Goal: Transaction & Acquisition: Subscribe to service/newsletter

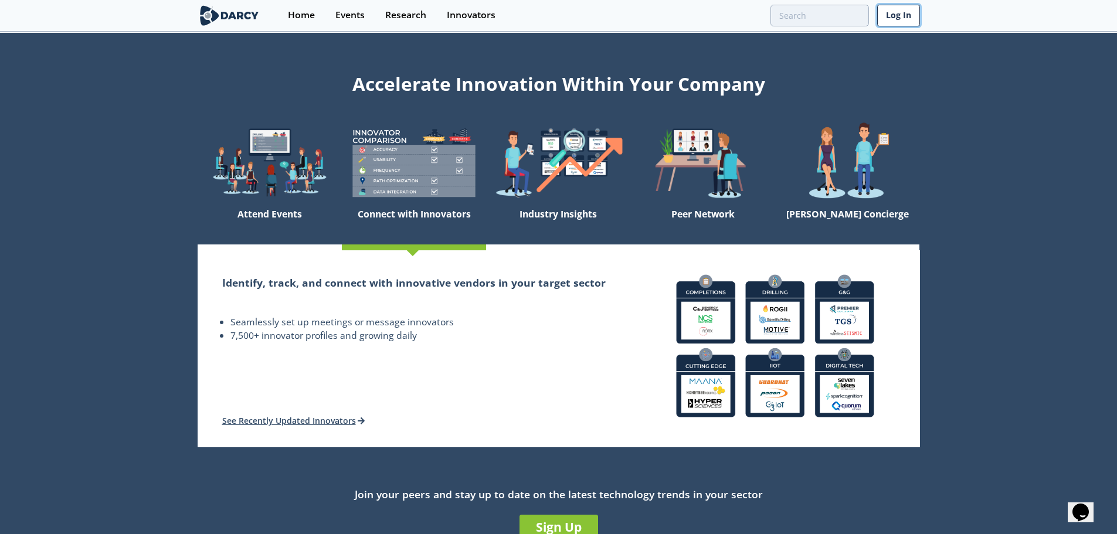
click at [900, 20] on link "Log In" at bounding box center [899, 16] width 43 height 22
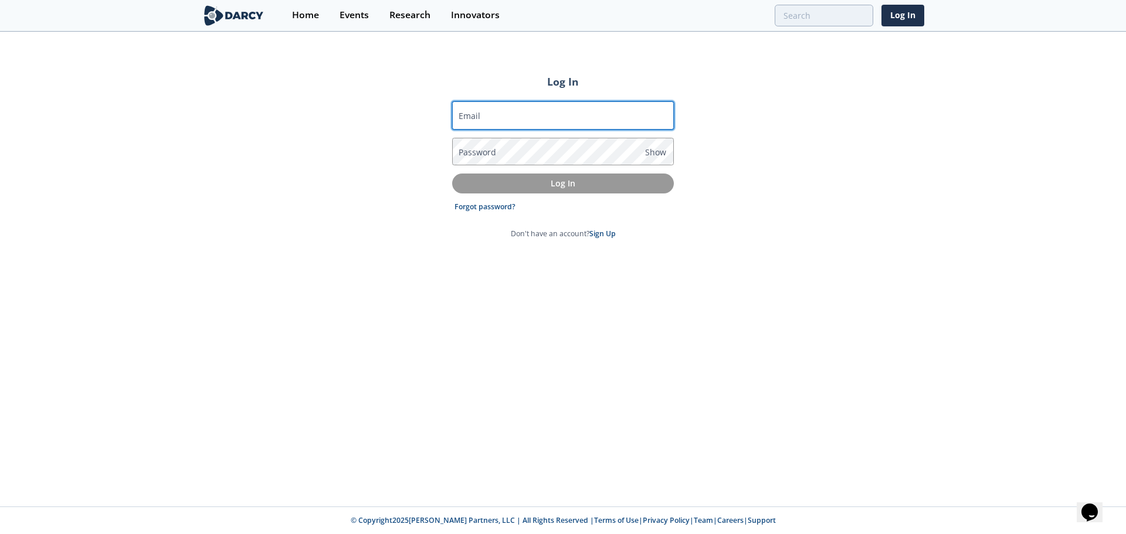
click at [507, 115] on input "Email" at bounding box center [563, 115] width 222 height 28
type input "[PERSON_NAME][EMAIL_ADDRESS][PERSON_NAME][DOMAIN_NAME]"
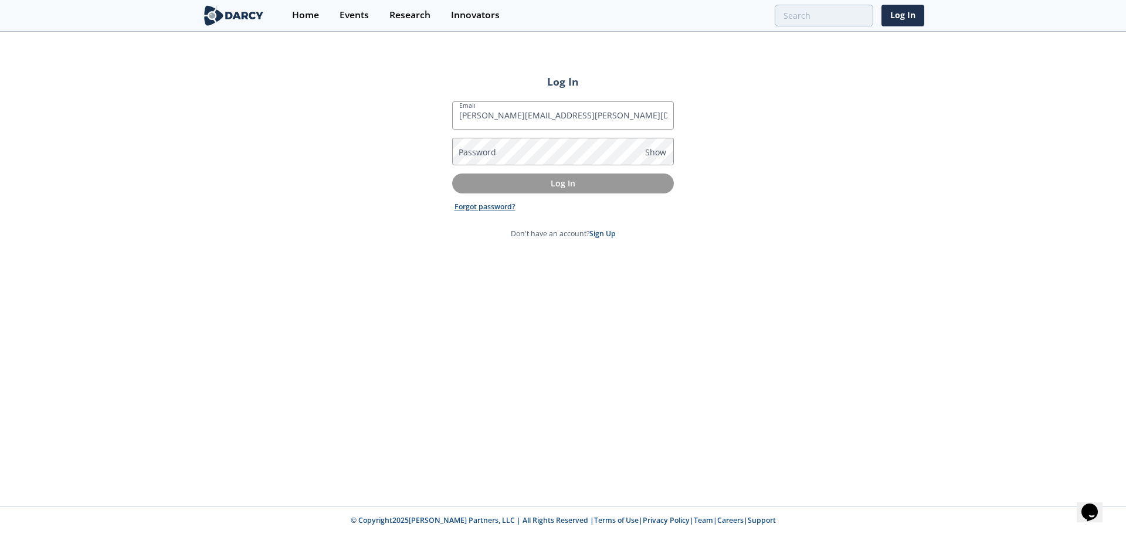
click at [499, 208] on link "Forgot password?" at bounding box center [485, 207] width 61 height 11
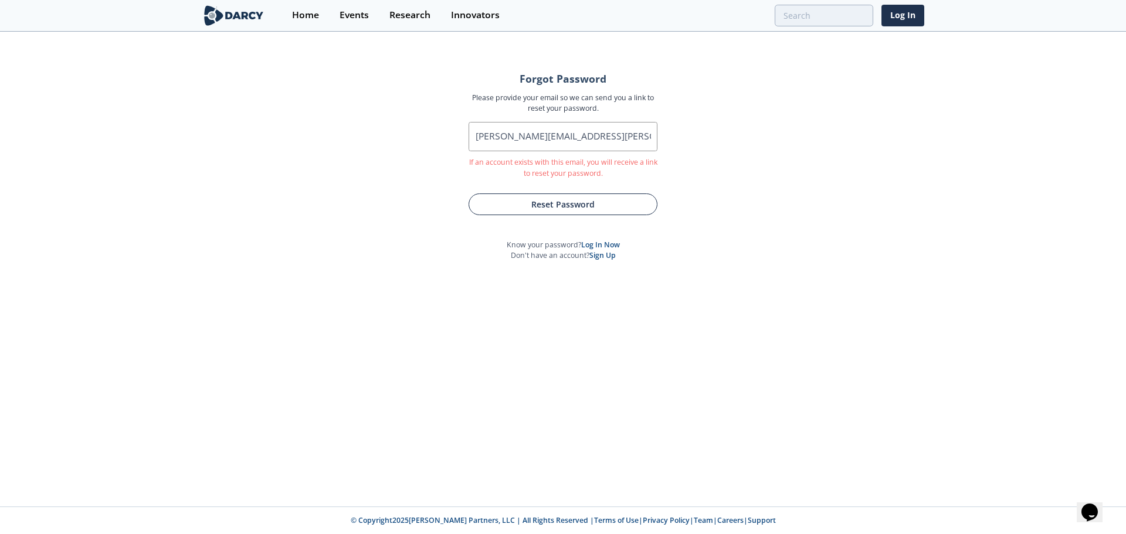
click at [566, 205] on button "Reset Password" at bounding box center [563, 205] width 189 height 22
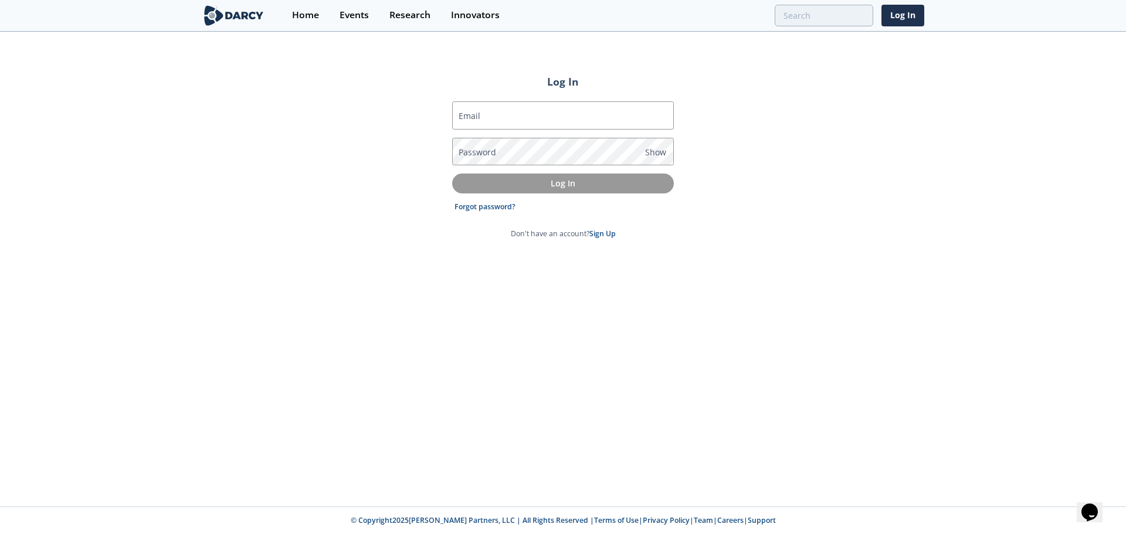
click at [778, 253] on div "Log In Email Password Show Log In Forgot password? Don't have an account? Sign …" at bounding box center [563, 270] width 1126 height 474
click at [554, 123] on input "Email" at bounding box center [563, 115] width 222 height 28
type input "[PERSON_NAME][EMAIL_ADDRESS][PERSON_NAME][DOMAIN_NAME]"
click at [658, 152] on span "Show" at bounding box center [655, 152] width 21 height 12
click at [493, 157] on label "Password" at bounding box center [478, 152] width 38 height 12
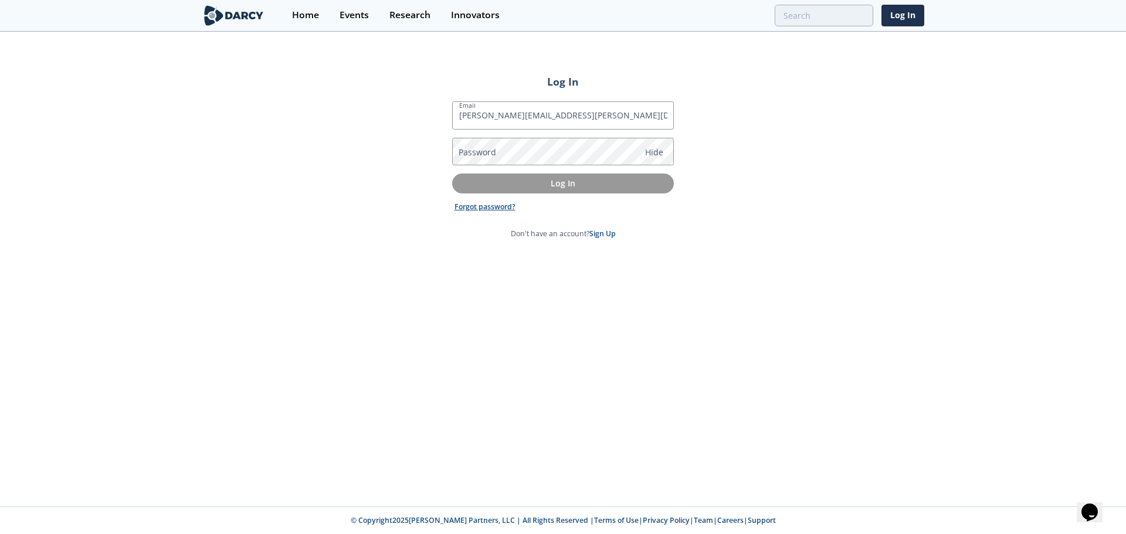
click at [475, 209] on link "Forgot password?" at bounding box center [485, 207] width 61 height 11
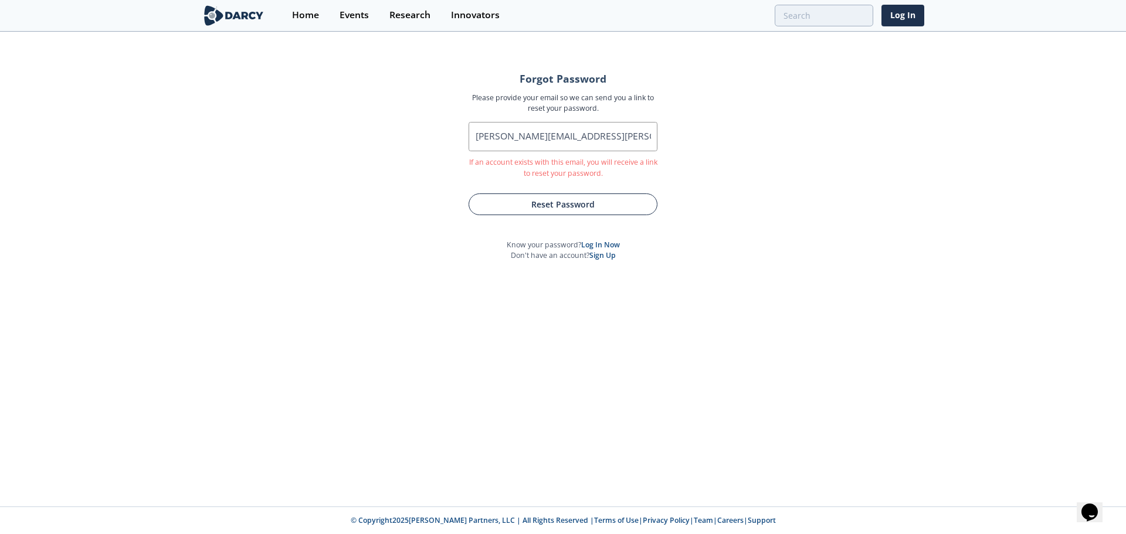
click at [581, 208] on button "Reset Password" at bounding box center [563, 205] width 189 height 22
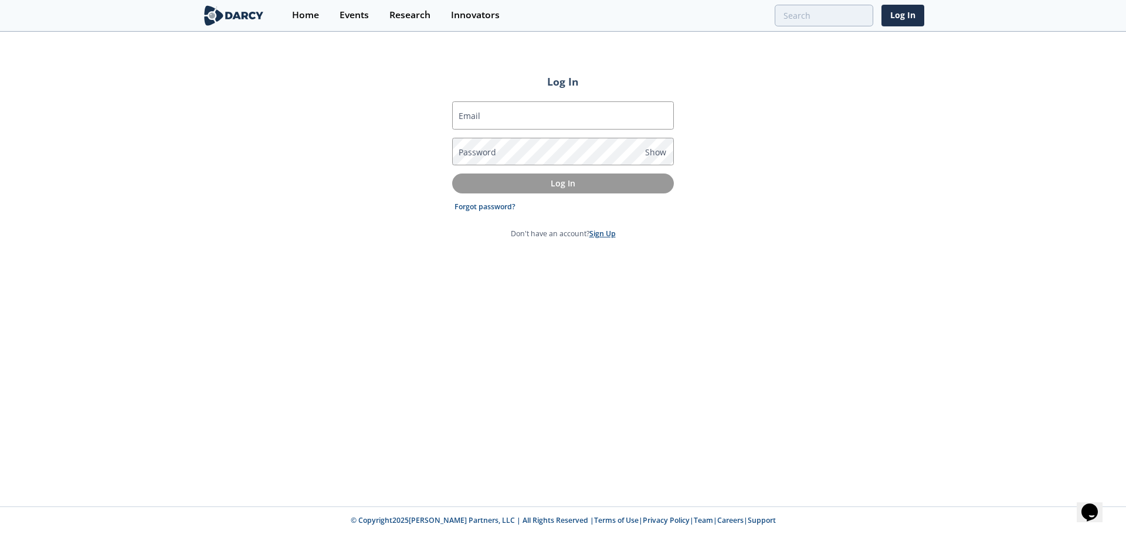
click at [604, 238] on link "Sign Up" at bounding box center [602, 234] width 26 height 10
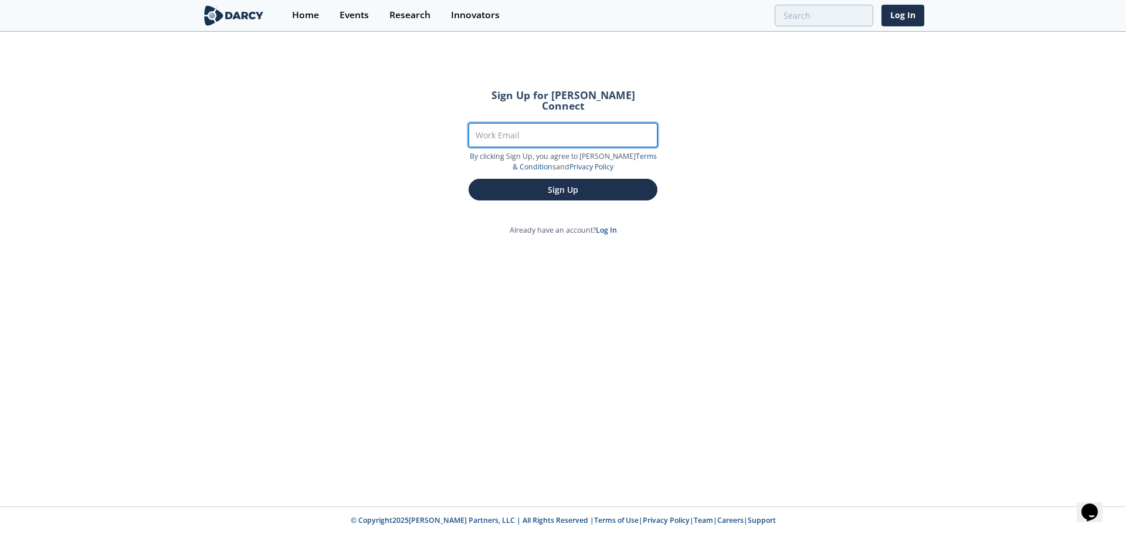
drag, startPoint x: 526, startPoint y: 113, endPoint x: 526, endPoint y: 119, distance: 6.5
click at [526, 123] on input "Work Email" at bounding box center [563, 135] width 189 height 24
click at [530, 124] on input "Work Email" at bounding box center [563, 135] width 189 height 24
type input "[PERSON_NAME][EMAIL_ADDRESS][PERSON_NAME][DOMAIN_NAME]"
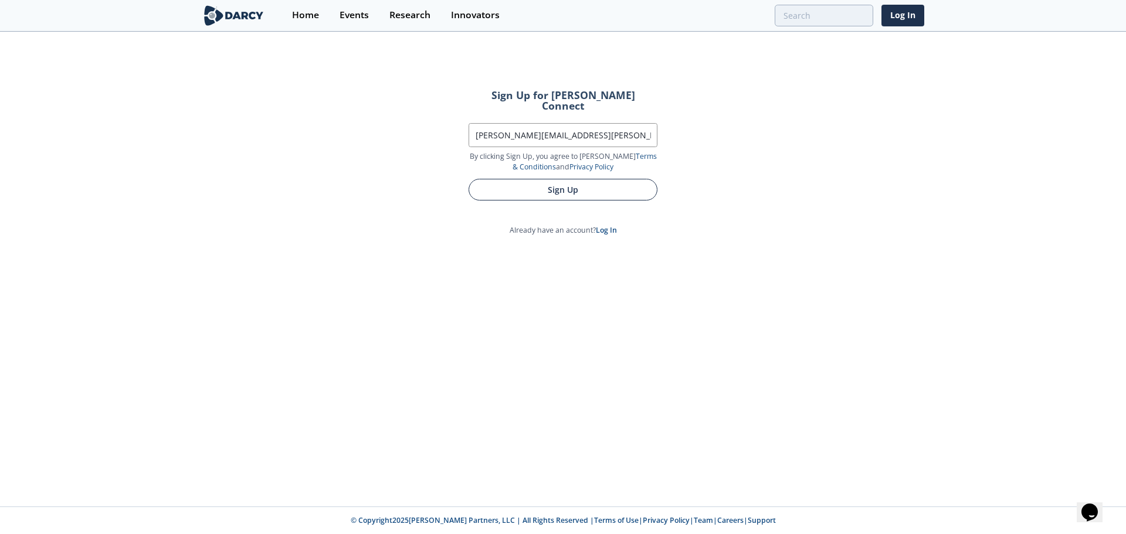
click at [578, 180] on button "Sign Up" at bounding box center [563, 190] width 189 height 22
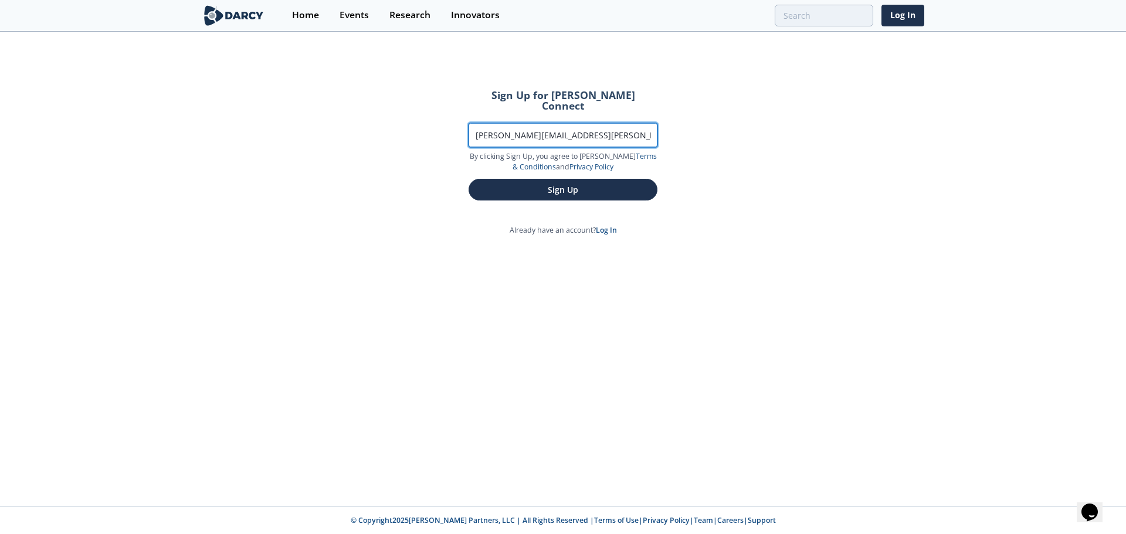
click at [598, 126] on input "[PERSON_NAME][EMAIL_ADDRESS][PERSON_NAME][DOMAIN_NAME]" at bounding box center [563, 135] width 189 height 24
click at [798, 206] on div "Sign Up for Darcy Connect Work Email eduardo.ortiz@tecpetrol.com By clicking Si…" at bounding box center [563, 270] width 1126 height 474
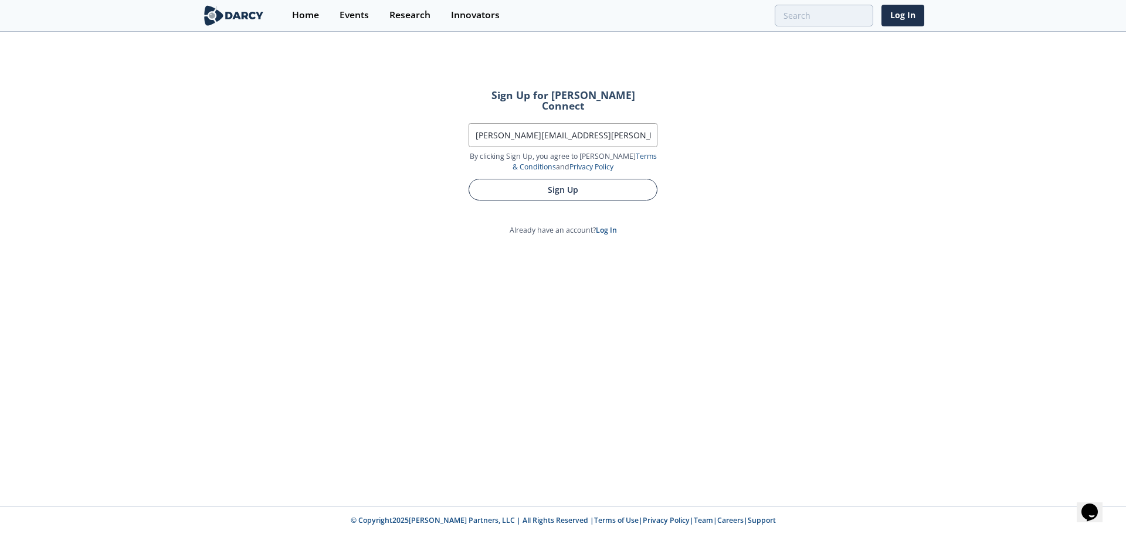
click at [560, 179] on button "Sign Up" at bounding box center [563, 190] width 189 height 22
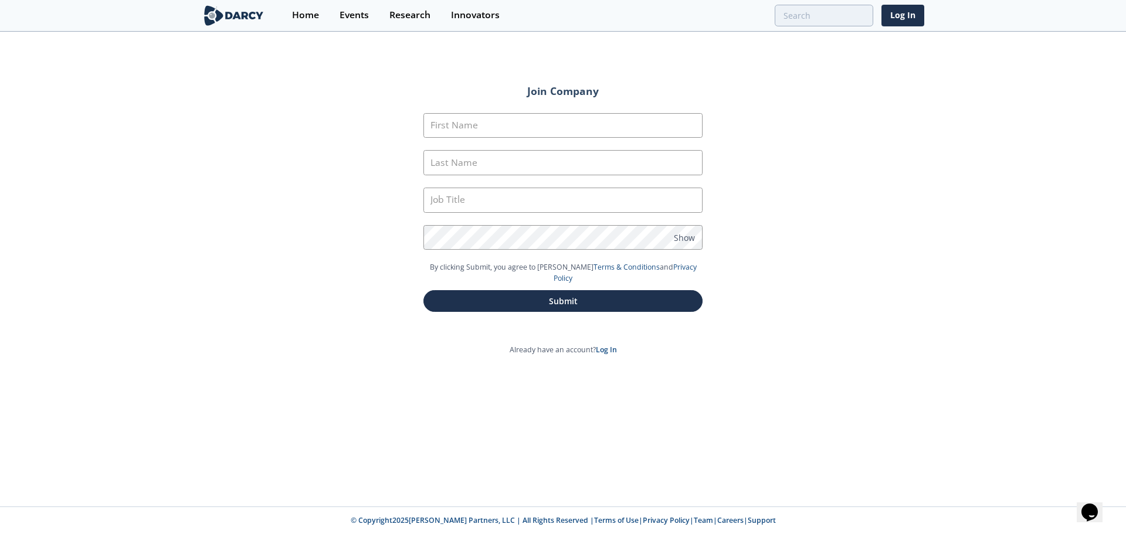
type input "Eduardo"
type input "Ortiz"
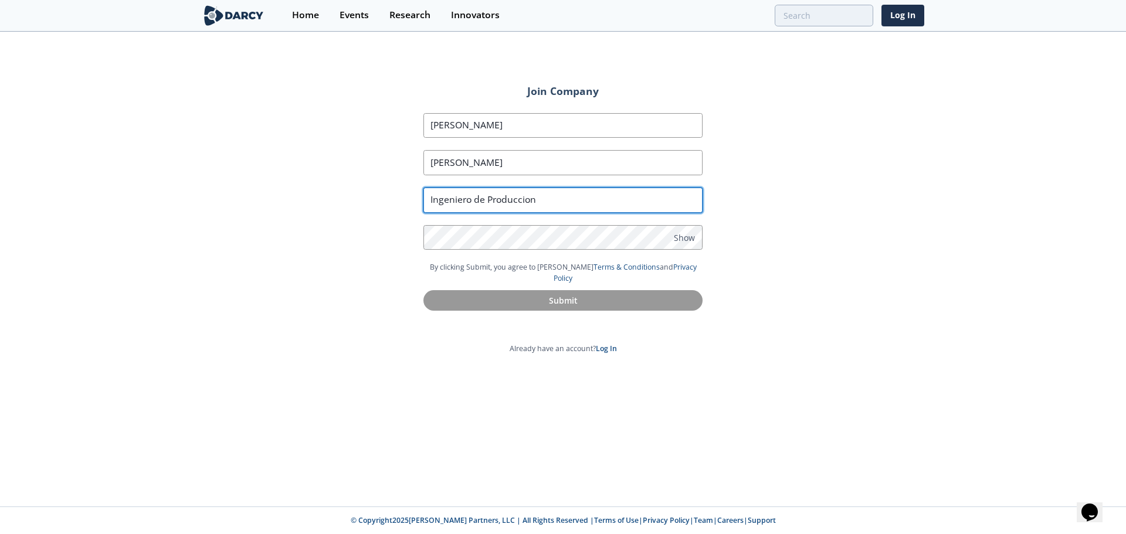
drag, startPoint x: 523, startPoint y: 202, endPoint x: 551, endPoint y: 201, distance: 27.6
click at [524, 202] on input "Ingeniero de Produccion" at bounding box center [562, 200] width 279 height 25
drag, startPoint x: 555, startPoint y: 199, endPoint x: 399, endPoint y: 202, distance: 156.7
click at [399, 202] on div "Join Company First Name Eduardo Last Name Ortiz Job Title Ingeniero de Producci…" at bounding box center [563, 205] width 345 height 262
paste input "FIELD OPERATIONAL ENGINEERING MANAGER"
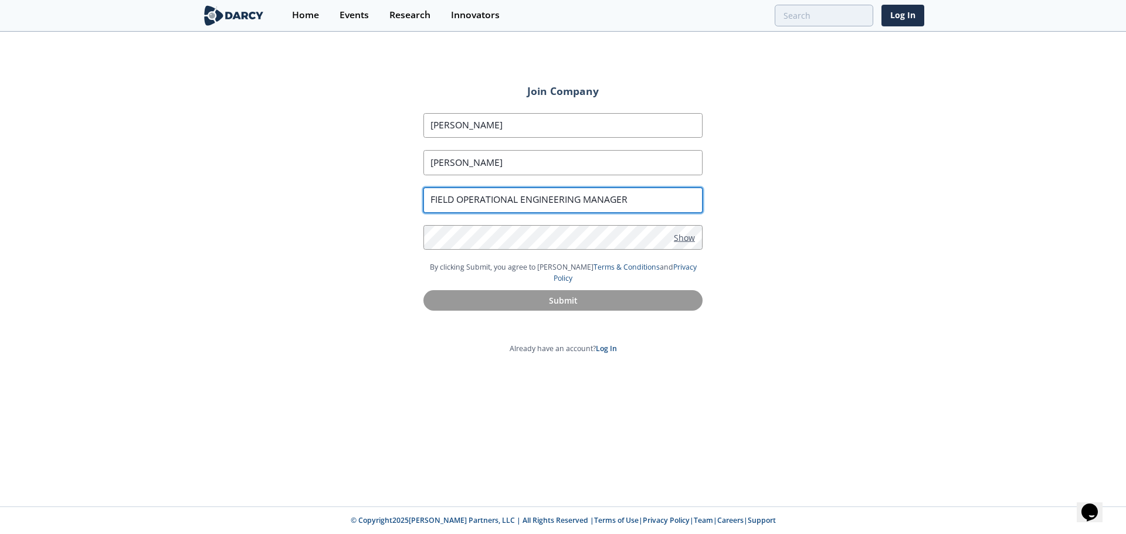
type input "FIELD OPERATIONAL ENGINEERING MANAGER"
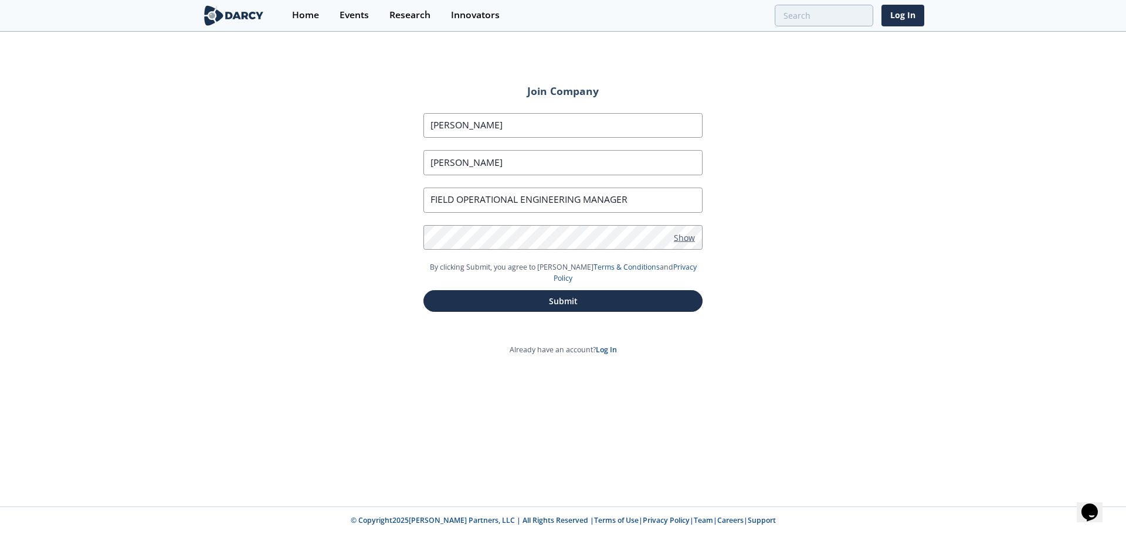
click at [683, 235] on span "Show" at bounding box center [684, 237] width 21 height 12
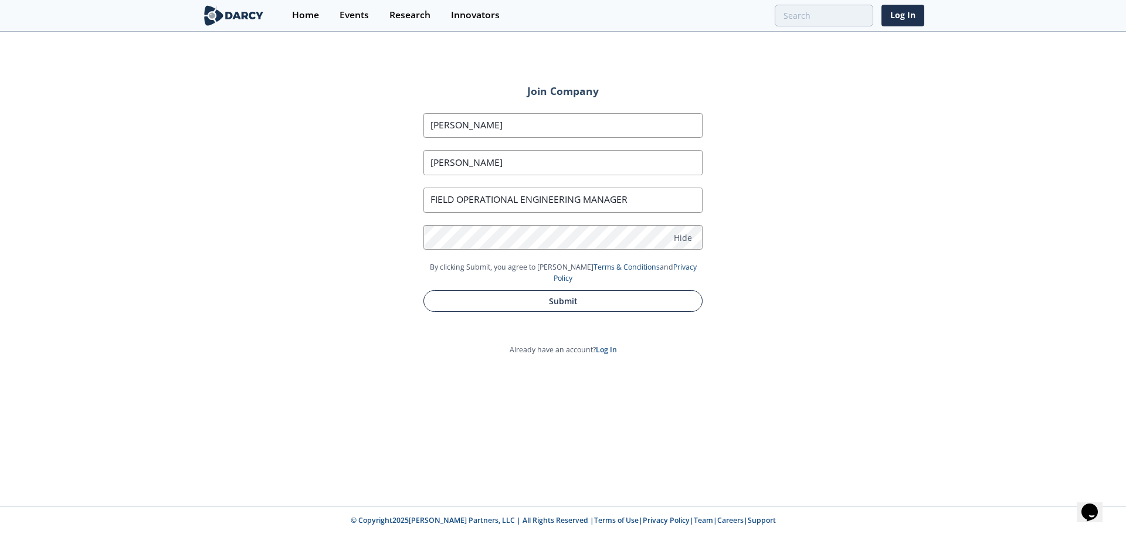
click at [578, 290] on button "Submit" at bounding box center [562, 301] width 279 height 22
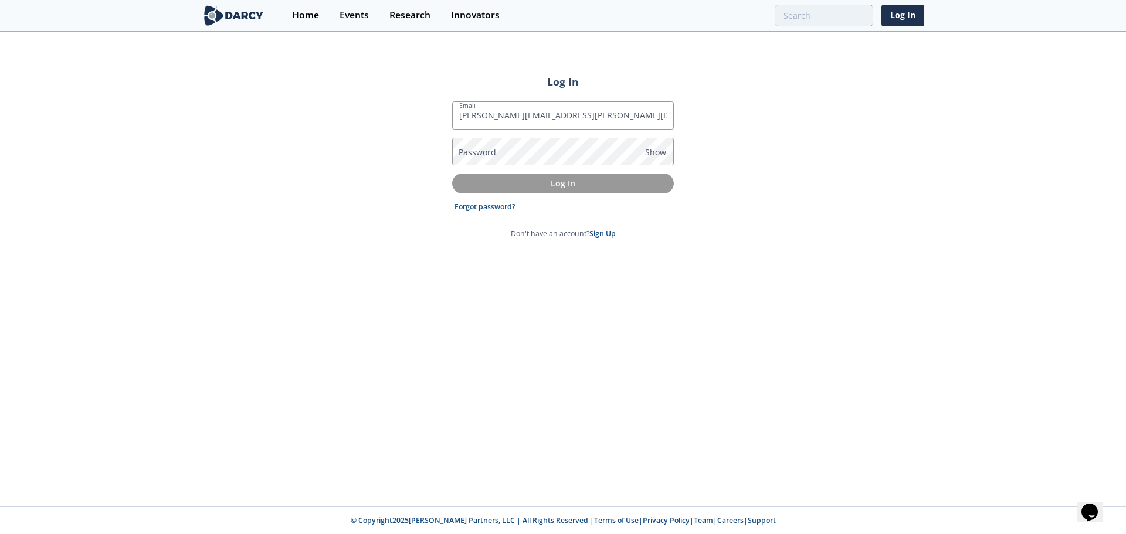
click at [754, 209] on div "Log In Email [PERSON_NAME][EMAIL_ADDRESS][PERSON_NAME][DOMAIN_NAME] Password Sh…" at bounding box center [563, 270] width 1126 height 474
click at [603, 184] on p "Log In" at bounding box center [562, 183] width 205 height 12
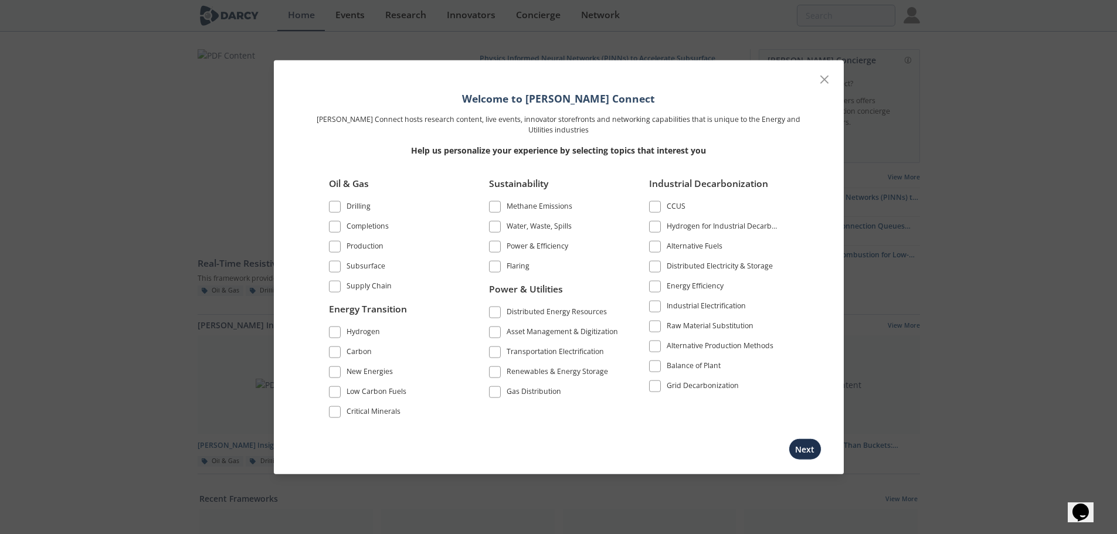
click at [331, 248] on span at bounding box center [335, 246] width 8 height 8
click at [339, 269] on span at bounding box center [335, 266] width 12 height 12
click at [493, 219] on label "Water, Waste, Spills" at bounding box center [554, 227] width 131 height 16
click at [498, 233] on label "Water, Waste, Spills" at bounding box center [554, 227] width 131 height 16
click at [499, 230] on span at bounding box center [495, 227] width 12 height 12
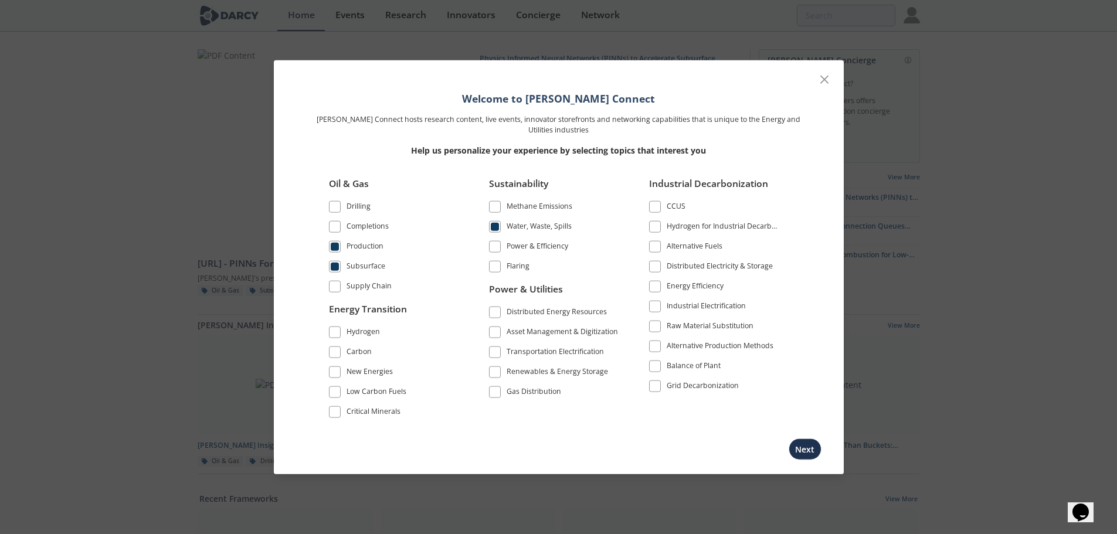
click at [658, 230] on span at bounding box center [655, 226] width 8 height 8
click at [656, 287] on span at bounding box center [655, 286] width 8 height 8
click at [655, 346] on span at bounding box center [655, 346] width 8 height 8
click at [498, 316] on span at bounding box center [495, 313] width 8 height 8
click at [496, 353] on span at bounding box center [495, 352] width 8 height 8
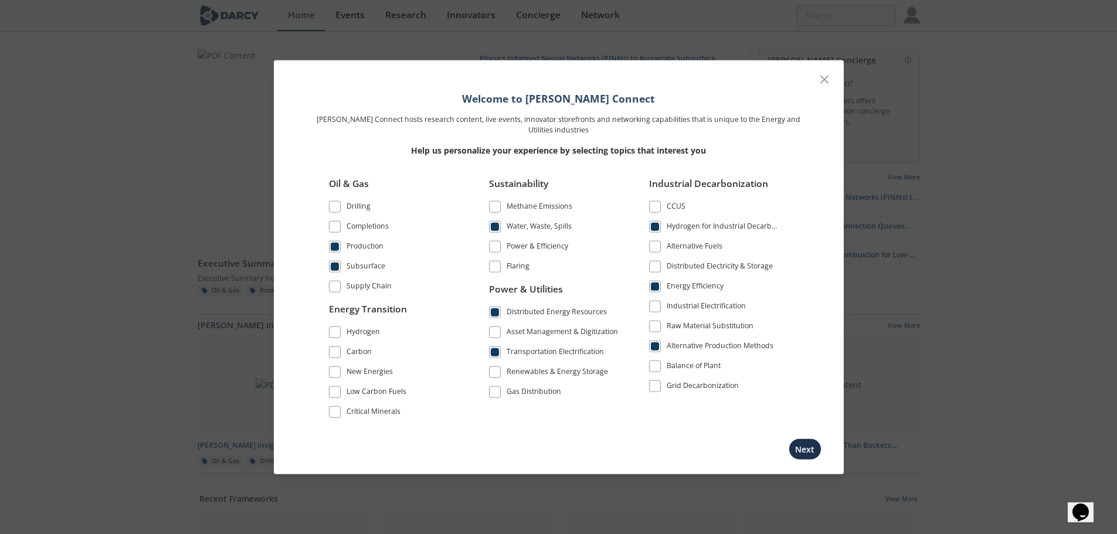
click at [496, 394] on span at bounding box center [495, 392] width 8 height 8
click at [334, 331] on span at bounding box center [335, 332] width 8 height 8
click at [331, 353] on span at bounding box center [335, 352] width 8 height 8
click at [332, 370] on span at bounding box center [335, 372] width 8 height 8
click at [334, 393] on span at bounding box center [335, 392] width 8 height 8
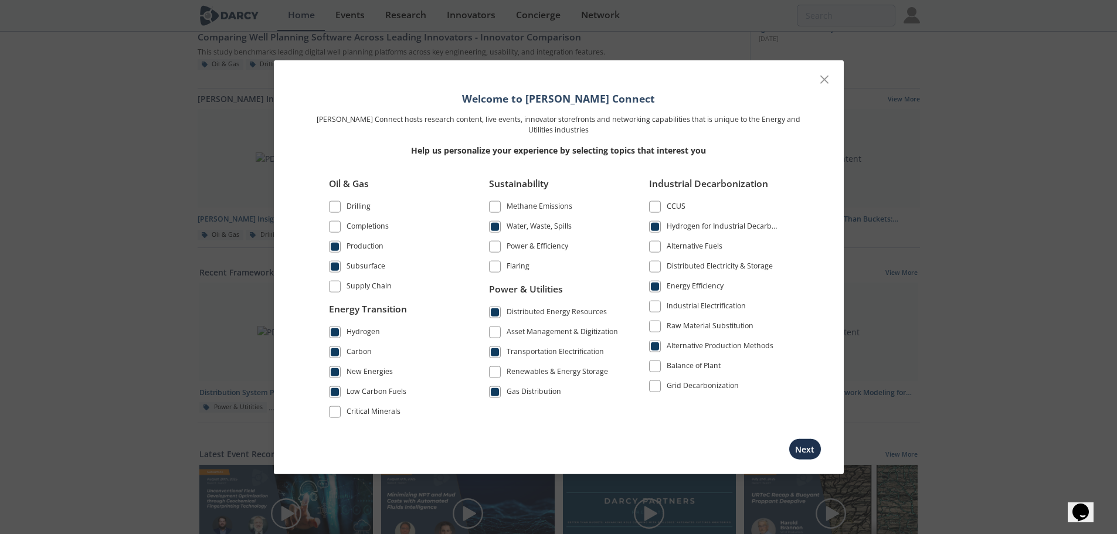
scroll to position [235, 0]
click at [336, 416] on span at bounding box center [335, 412] width 8 height 8
click at [818, 443] on button "Next" at bounding box center [805, 450] width 33 height 22
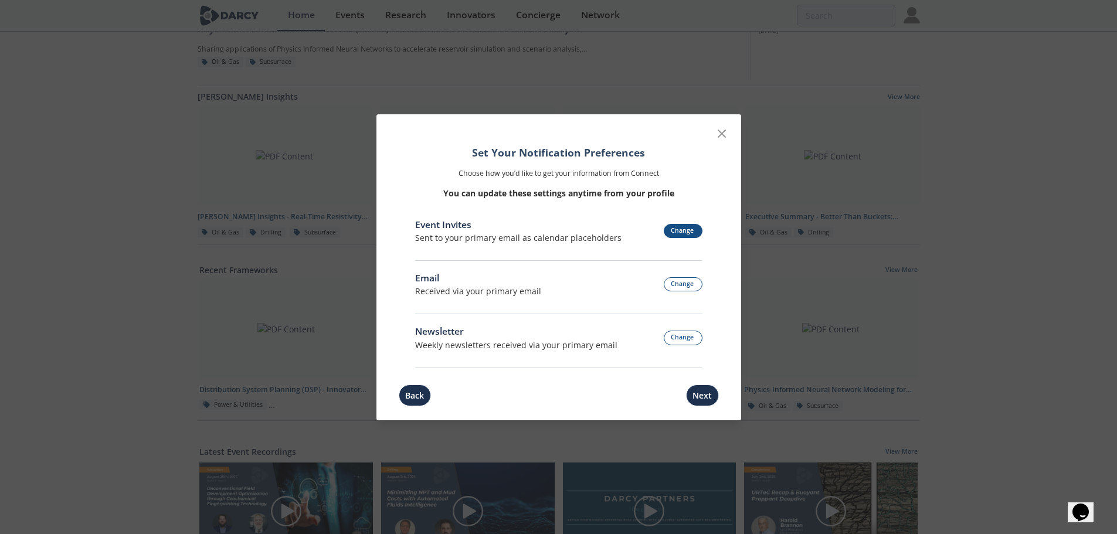
click at [685, 231] on button "Change" at bounding box center [683, 231] width 39 height 15
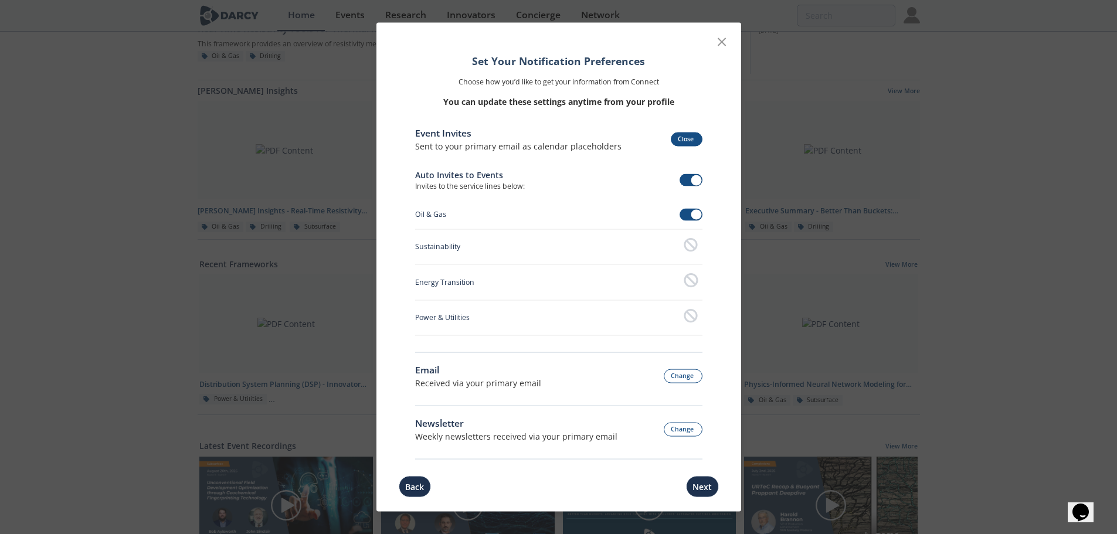
click at [690, 137] on button "Close" at bounding box center [687, 139] width 32 height 15
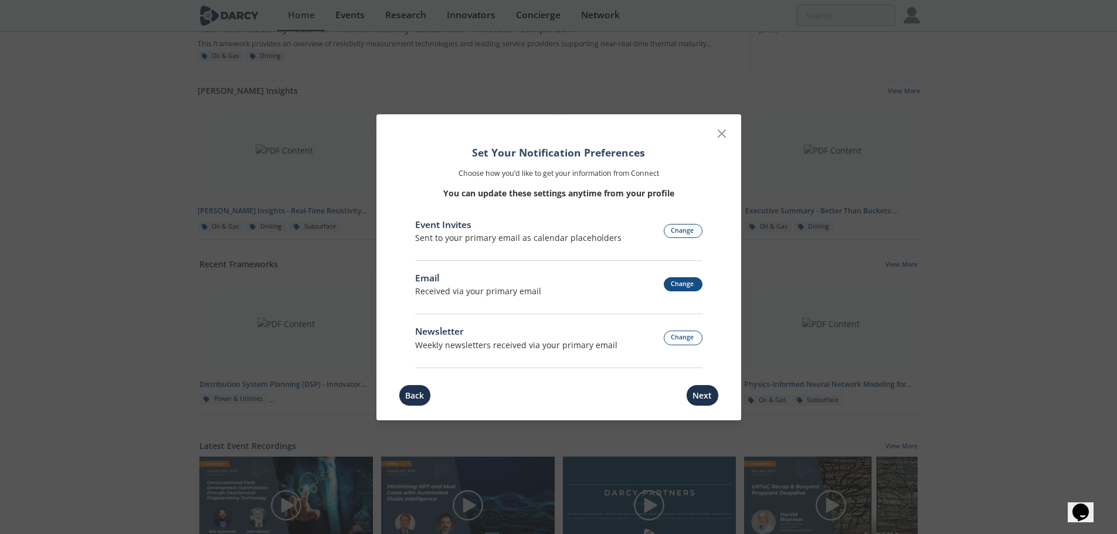
click at [682, 286] on button "Change" at bounding box center [683, 284] width 39 height 15
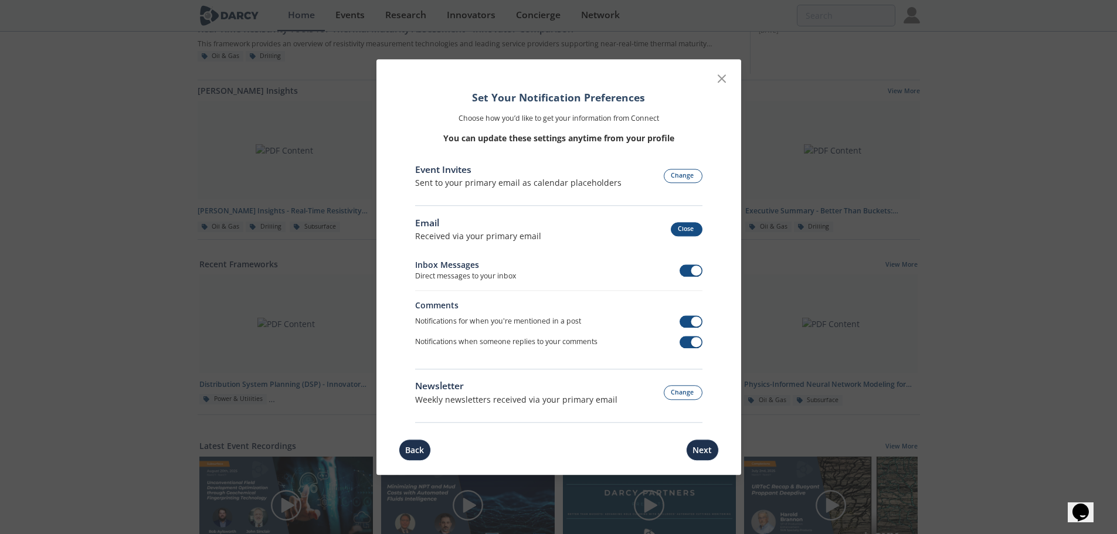
click at [694, 229] on button "Close" at bounding box center [687, 229] width 32 height 15
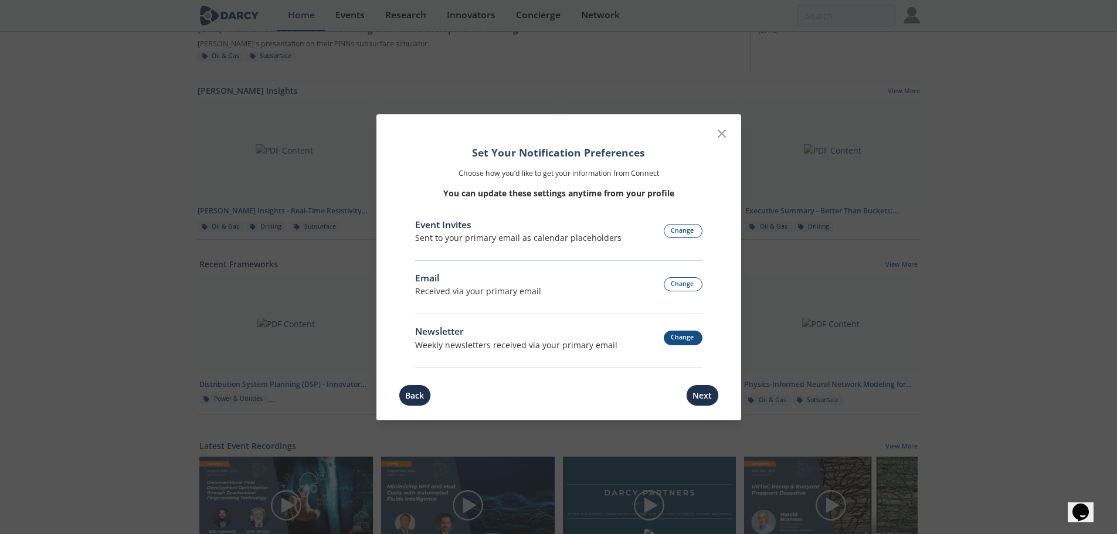
click at [696, 338] on button "Change" at bounding box center [683, 338] width 39 height 15
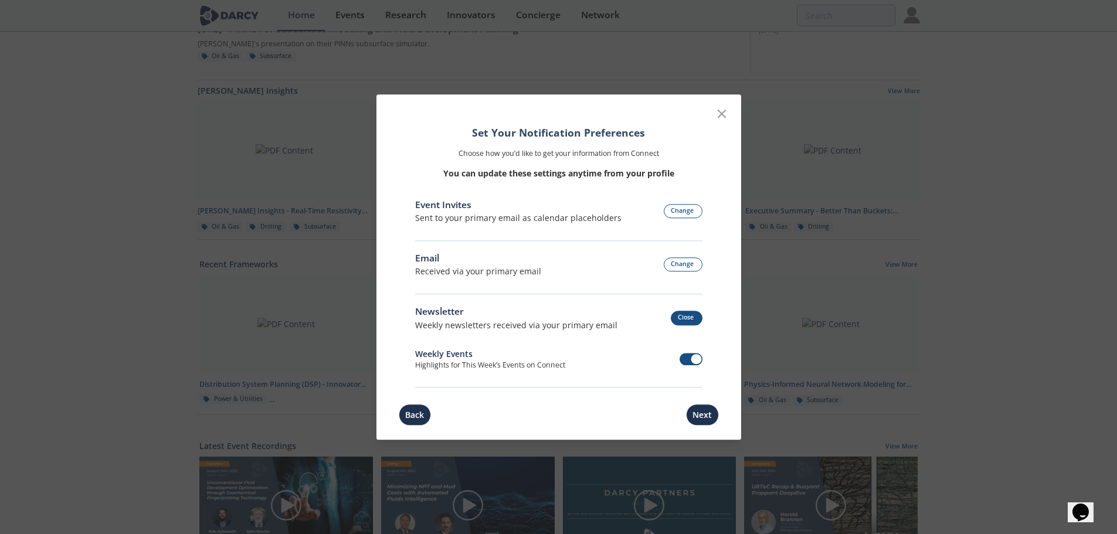
click at [678, 317] on button "Close" at bounding box center [687, 318] width 32 height 15
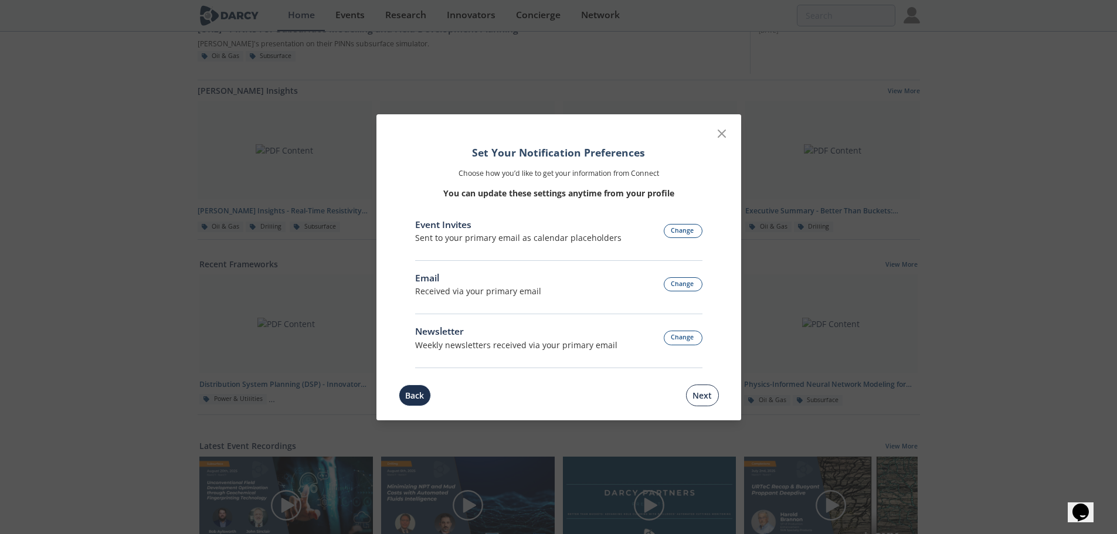
click at [707, 391] on button "Next" at bounding box center [702, 396] width 33 height 22
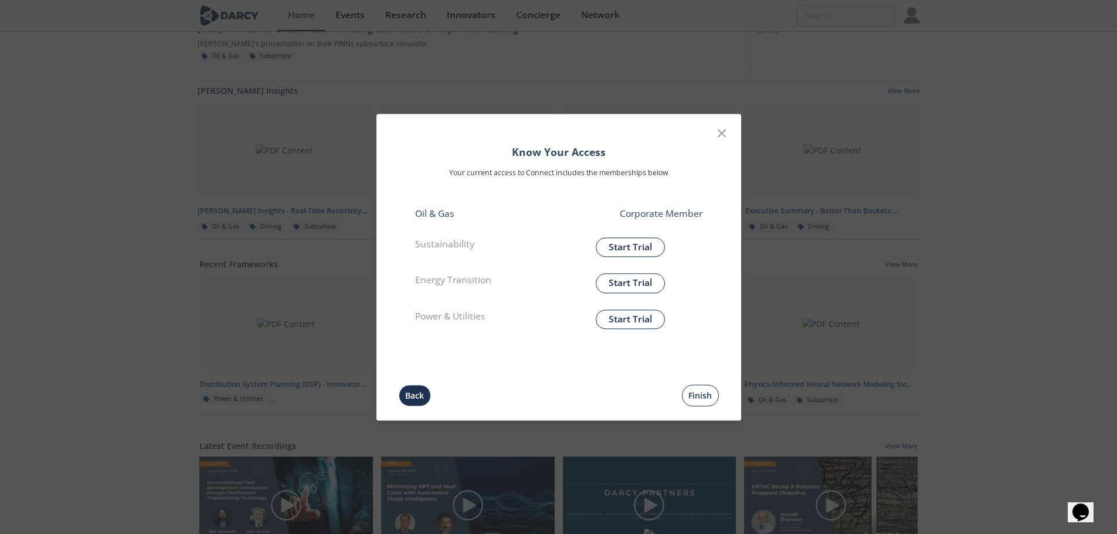
click at [704, 394] on button "Finish" at bounding box center [700, 396] width 37 height 22
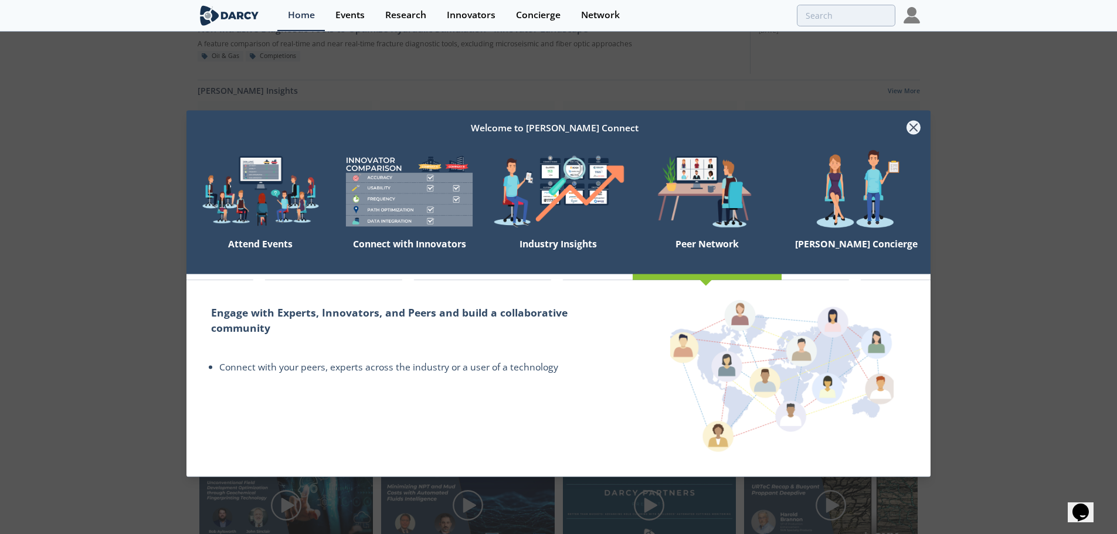
click at [916, 126] on icon at bounding box center [913, 127] width 7 height 7
